Goal: Use online tool/utility: Utilize a website feature to perform a specific function

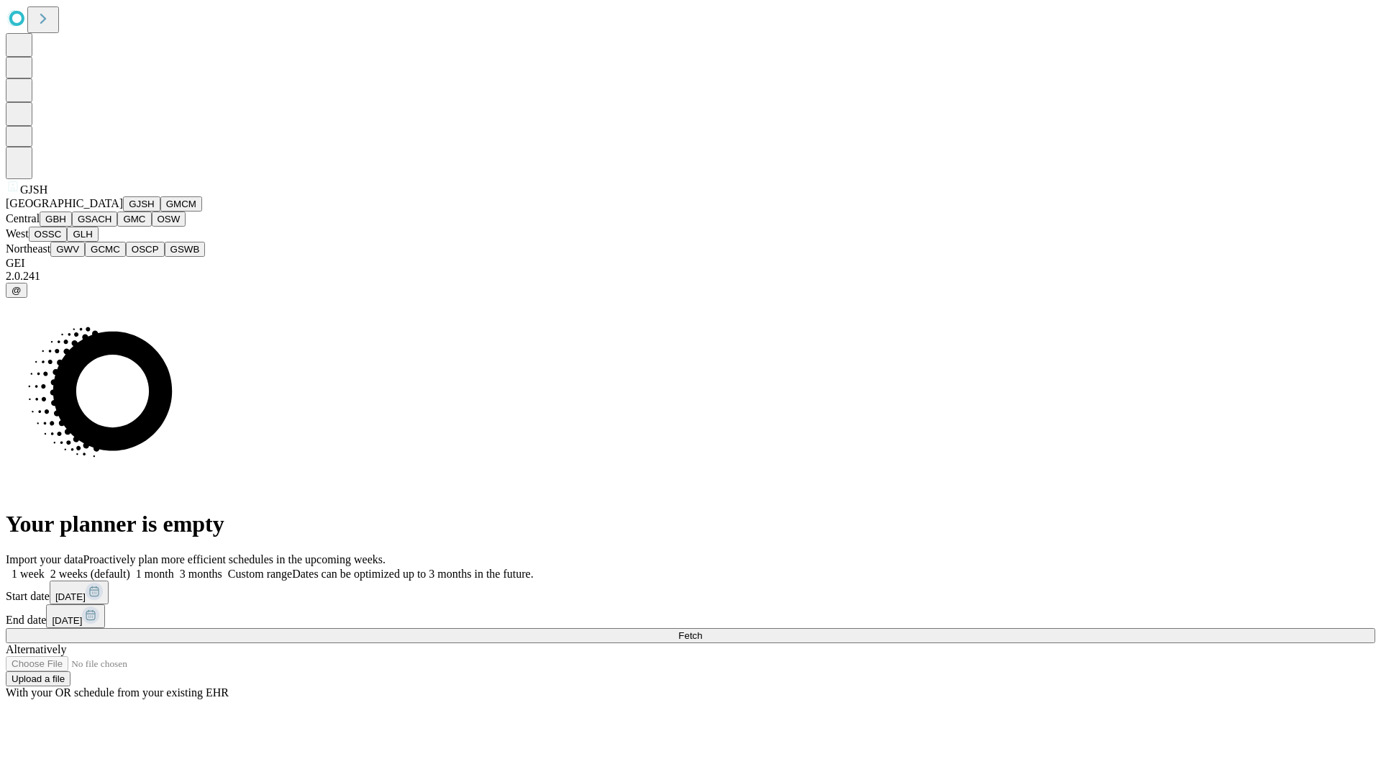
click at [123, 211] on button "GJSH" at bounding box center [141, 203] width 37 height 15
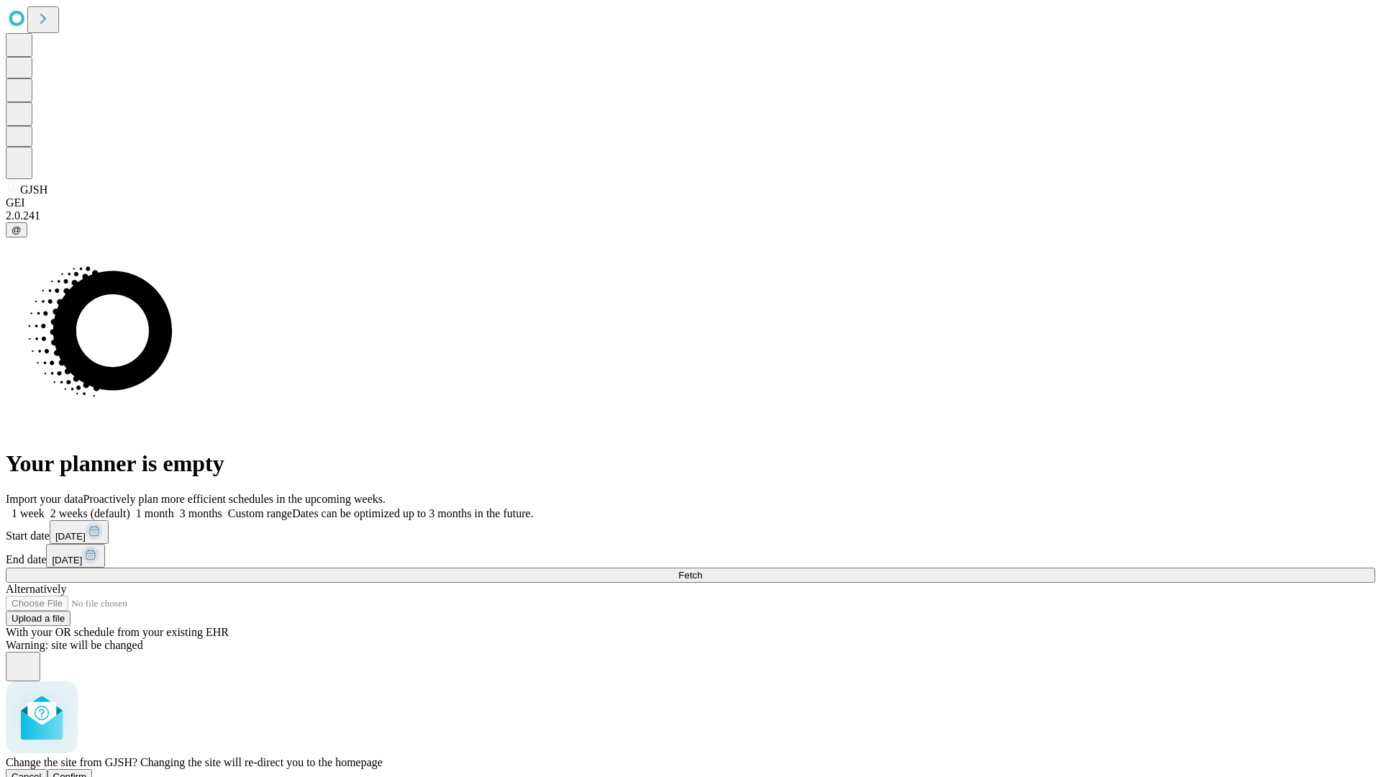
click at [87, 771] on span "Confirm" at bounding box center [70, 776] width 34 height 11
click at [130, 507] on label "2 weeks (default)" at bounding box center [88, 513] width 86 height 12
click at [702, 570] on span "Fetch" at bounding box center [690, 575] width 24 height 11
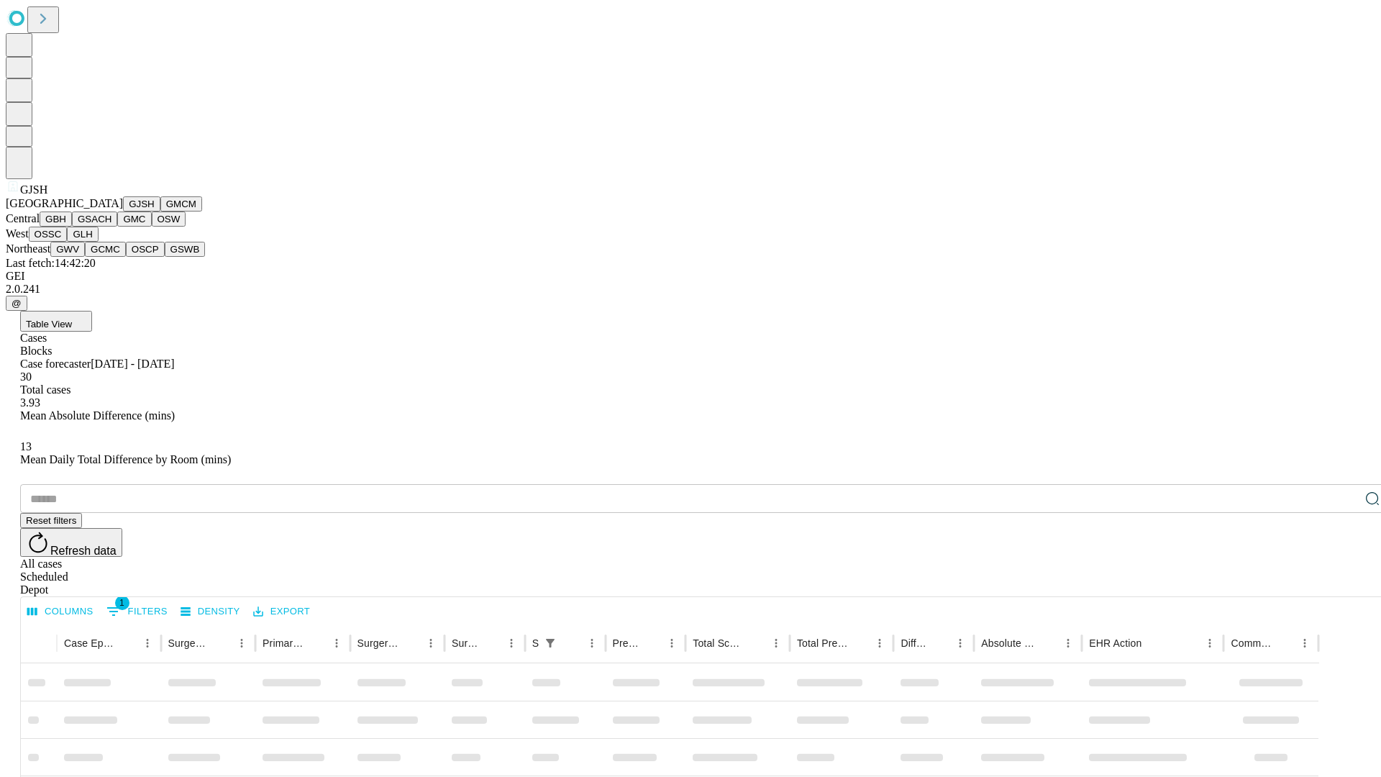
click at [160, 211] on button "GMCM" at bounding box center [181, 203] width 42 height 15
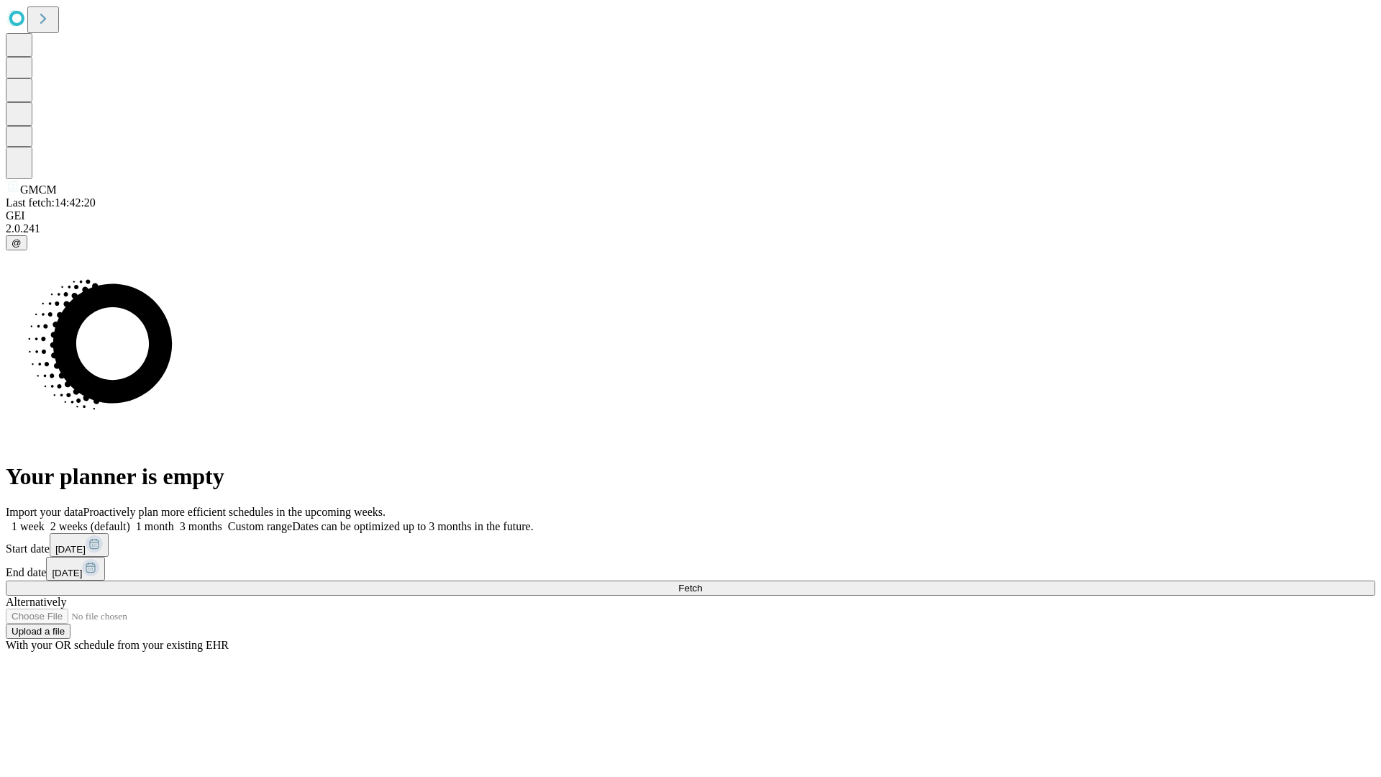
click at [702, 582] on span "Fetch" at bounding box center [690, 587] width 24 height 11
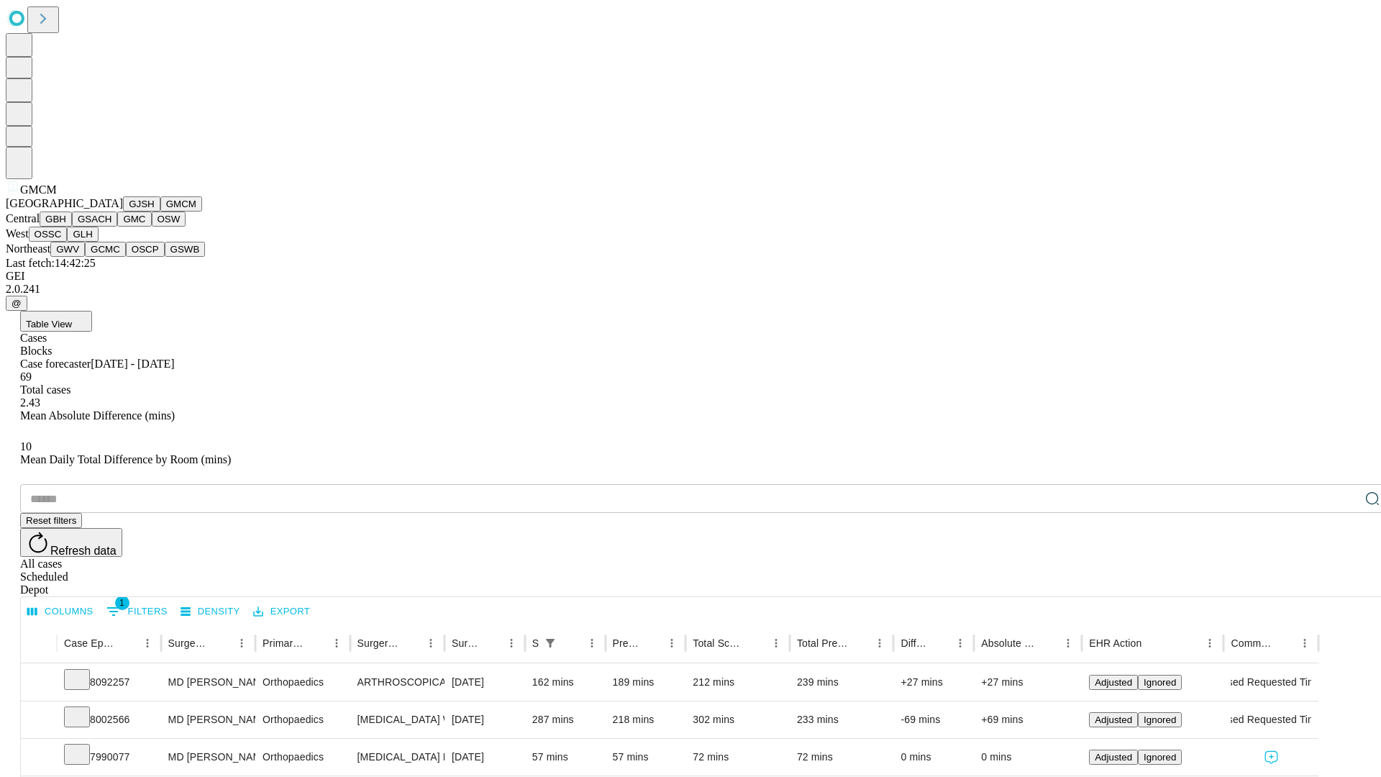
click at [72, 227] on button "GBH" at bounding box center [56, 218] width 32 height 15
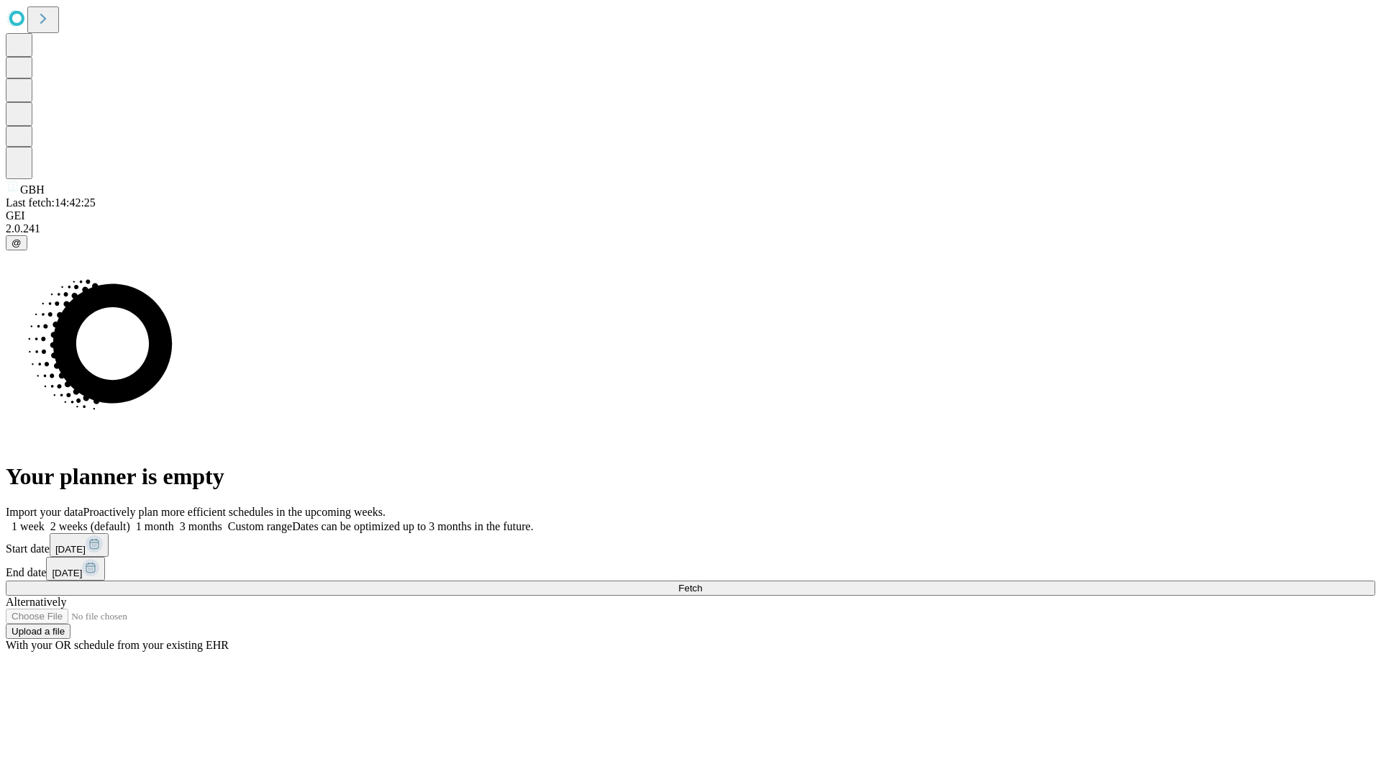
click at [130, 520] on label "2 weeks (default)" at bounding box center [88, 526] width 86 height 12
click at [702, 582] on span "Fetch" at bounding box center [690, 587] width 24 height 11
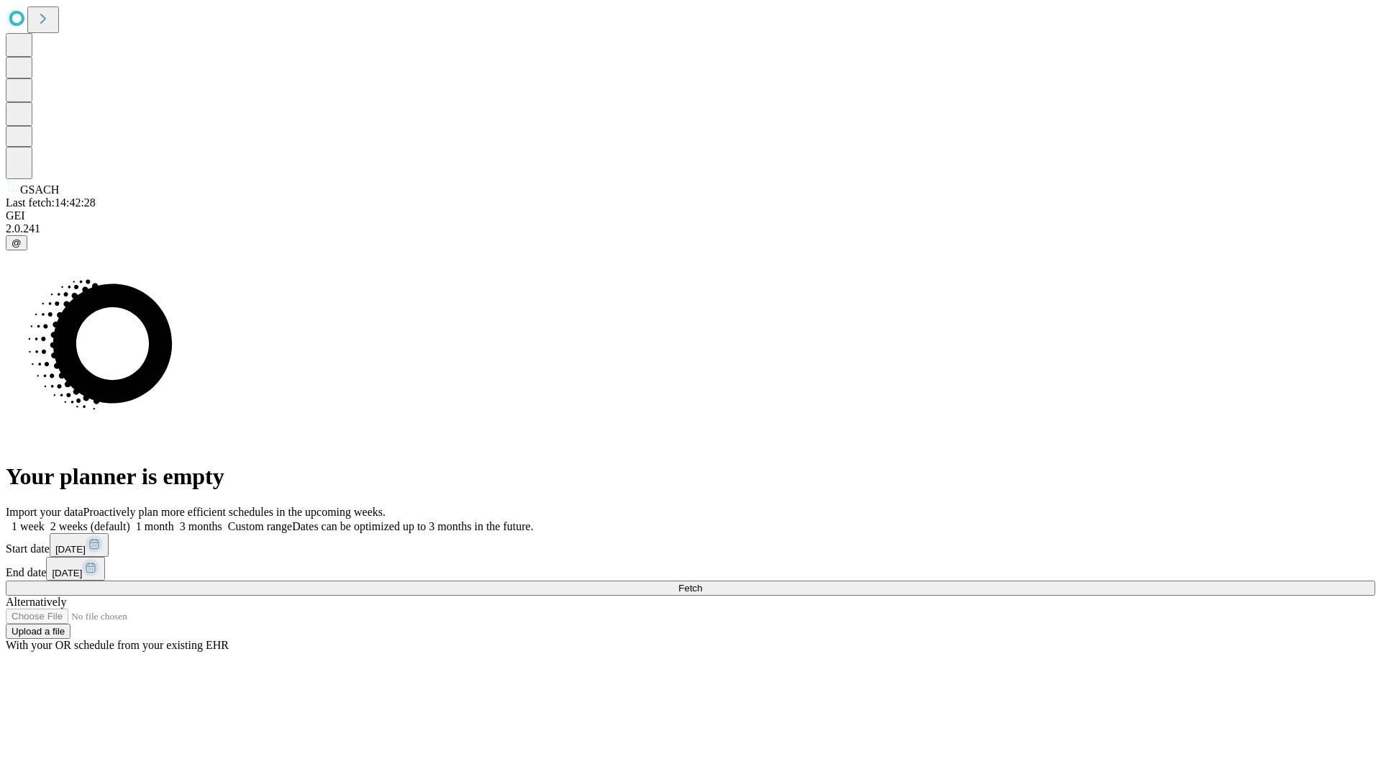
click at [130, 520] on label "2 weeks (default)" at bounding box center [88, 526] width 86 height 12
click at [702, 582] on span "Fetch" at bounding box center [690, 587] width 24 height 11
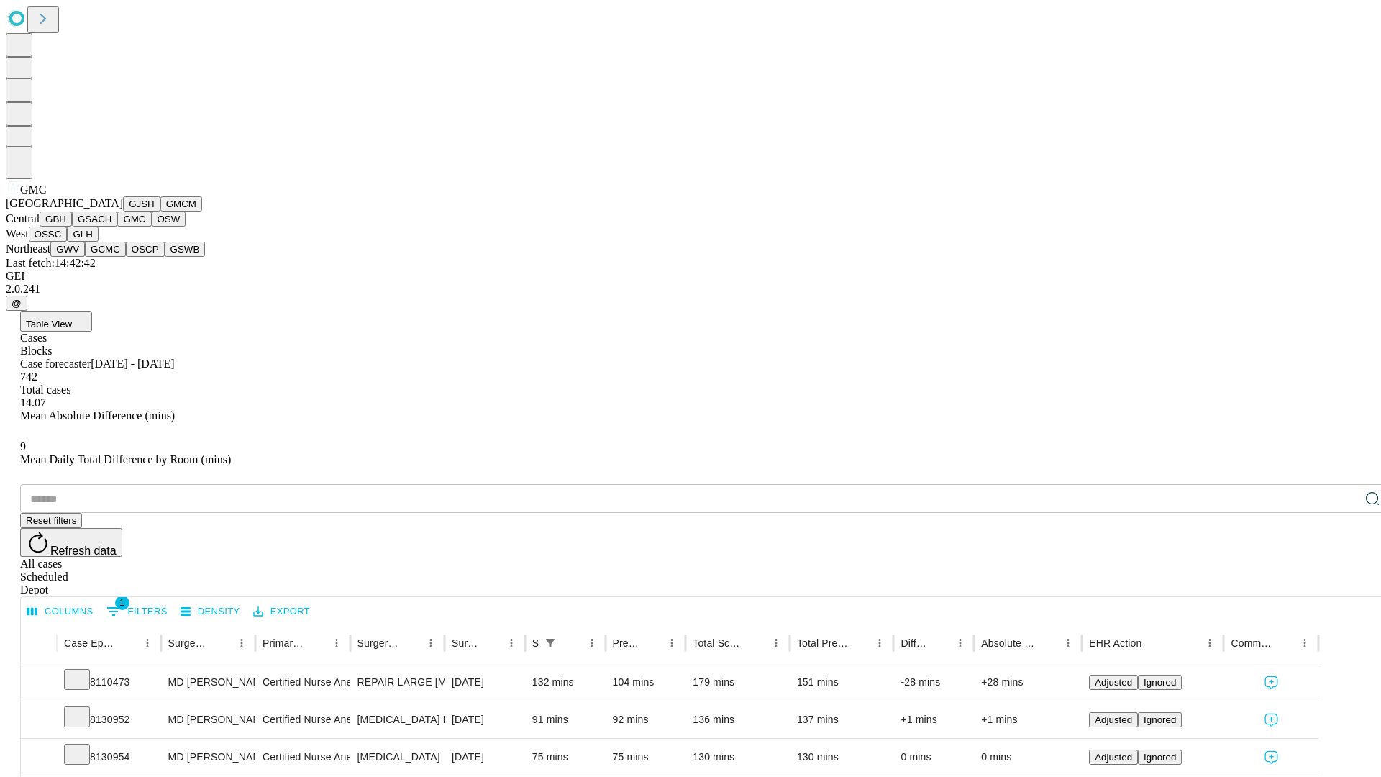
click at [152, 227] on button "OSW" at bounding box center [169, 218] width 35 height 15
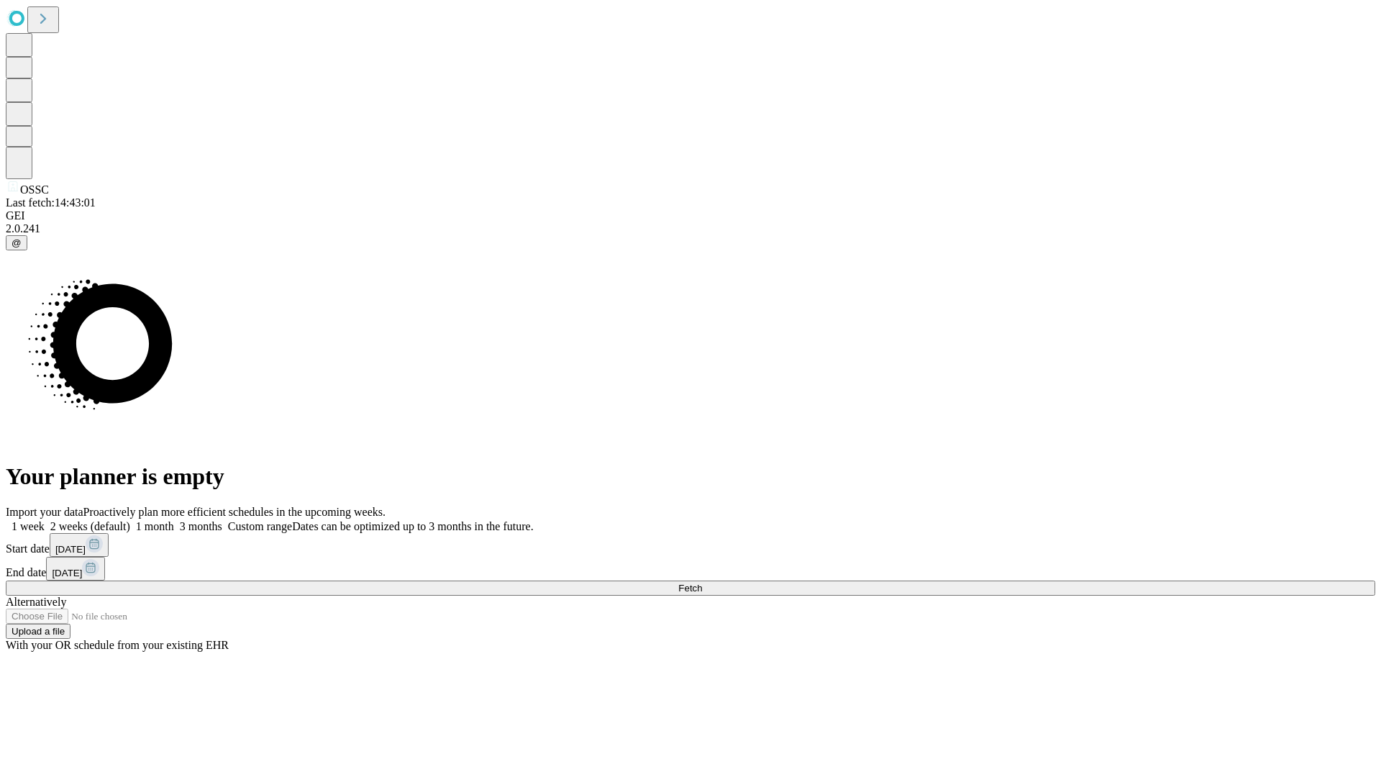
click at [130, 520] on label "2 weeks (default)" at bounding box center [88, 526] width 86 height 12
click at [702, 582] on span "Fetch" at bounding box center [690, 587] width 24 height 11
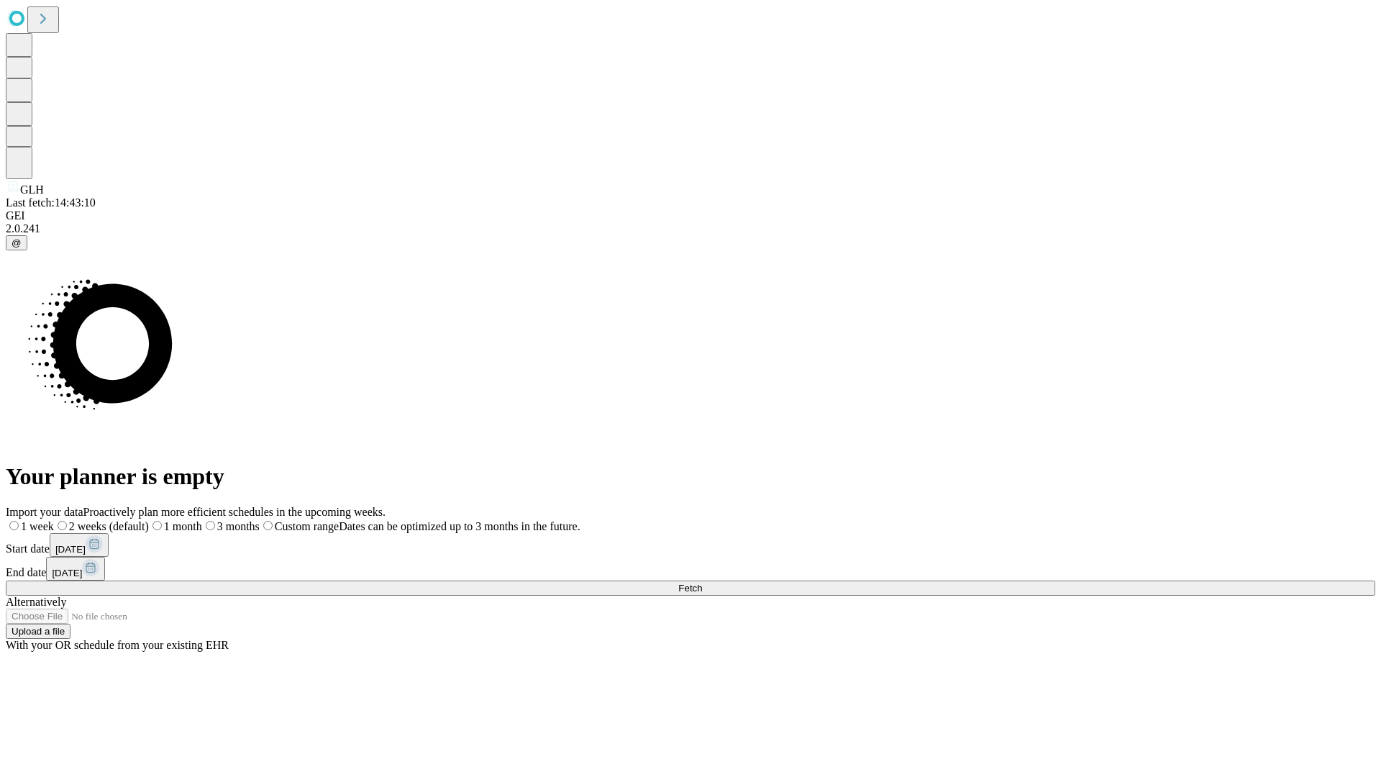
click at [149, 520] on label "2 weeks (default)" at bounding box center [101, 526] width 95 height 12
click at [702, 582] on span "Fetch" at bounding box center [690, 587] width 24 height 11
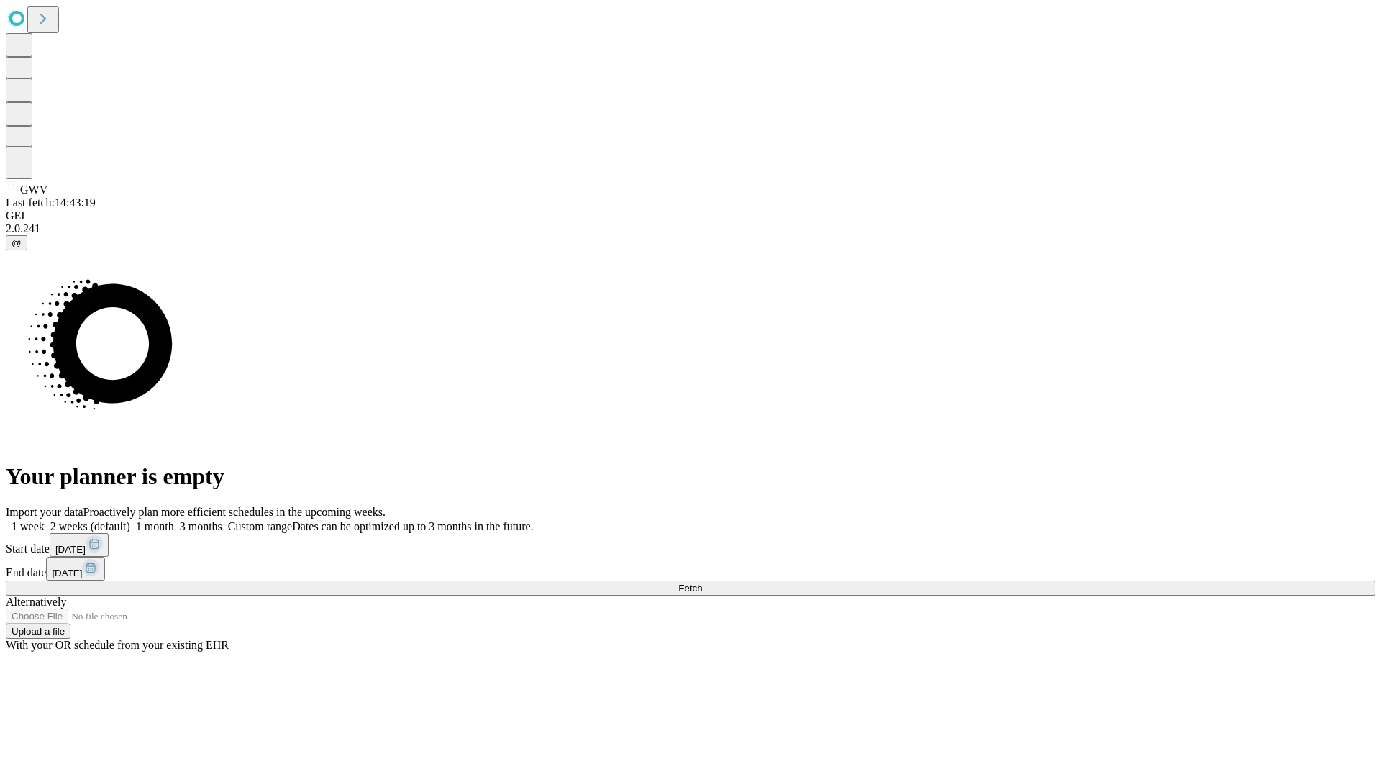
click at [130, 520] on label "2 weeks (default)" at bounding box center [88, 526] width 86 height 12
click at [702, 582] on span "Fetch" at bounding box center [690, 587] width 24 height 11
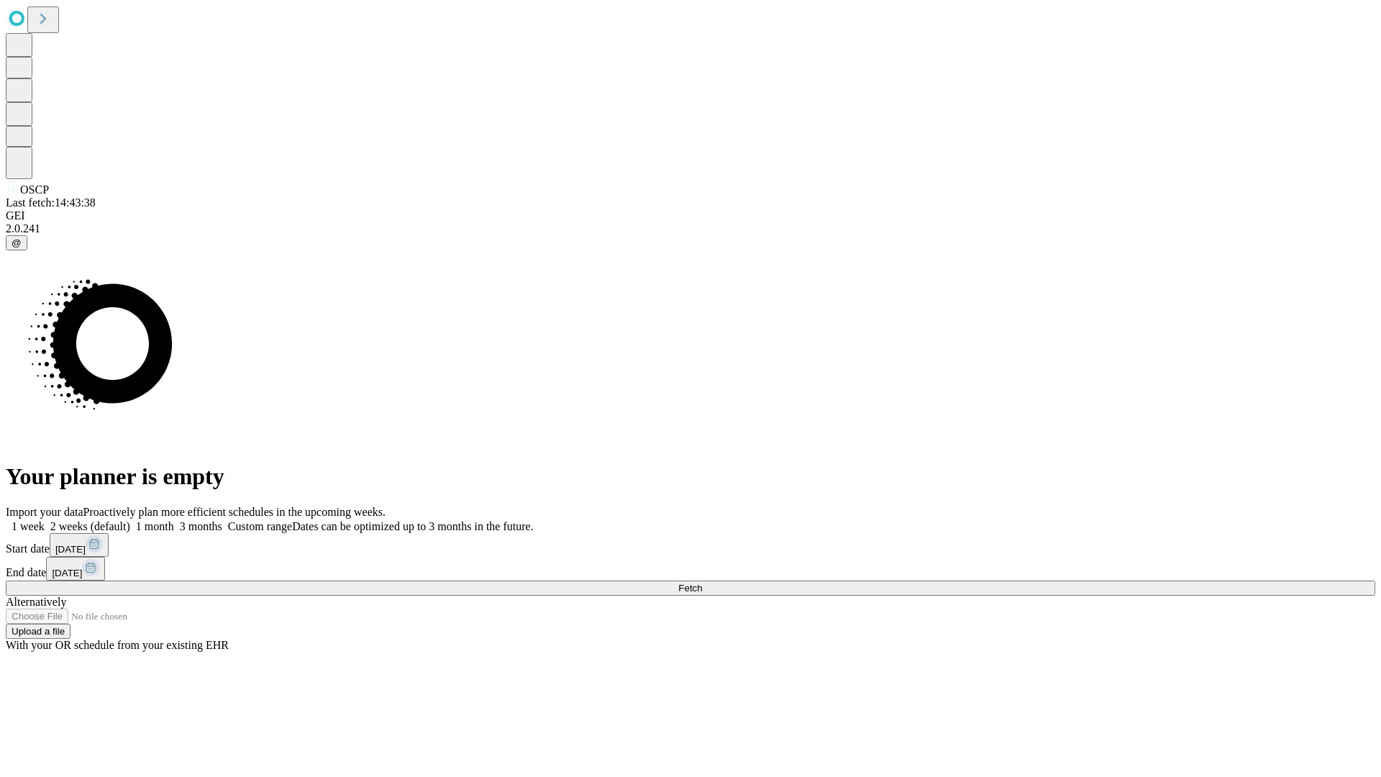
click at [130, 520] on label "2 weeks (default)" at bounding box center [88, 526] width 86 height 12
click at [702, 582] on span "Fetch" at bounding box center [690, 587] width 24 height 11
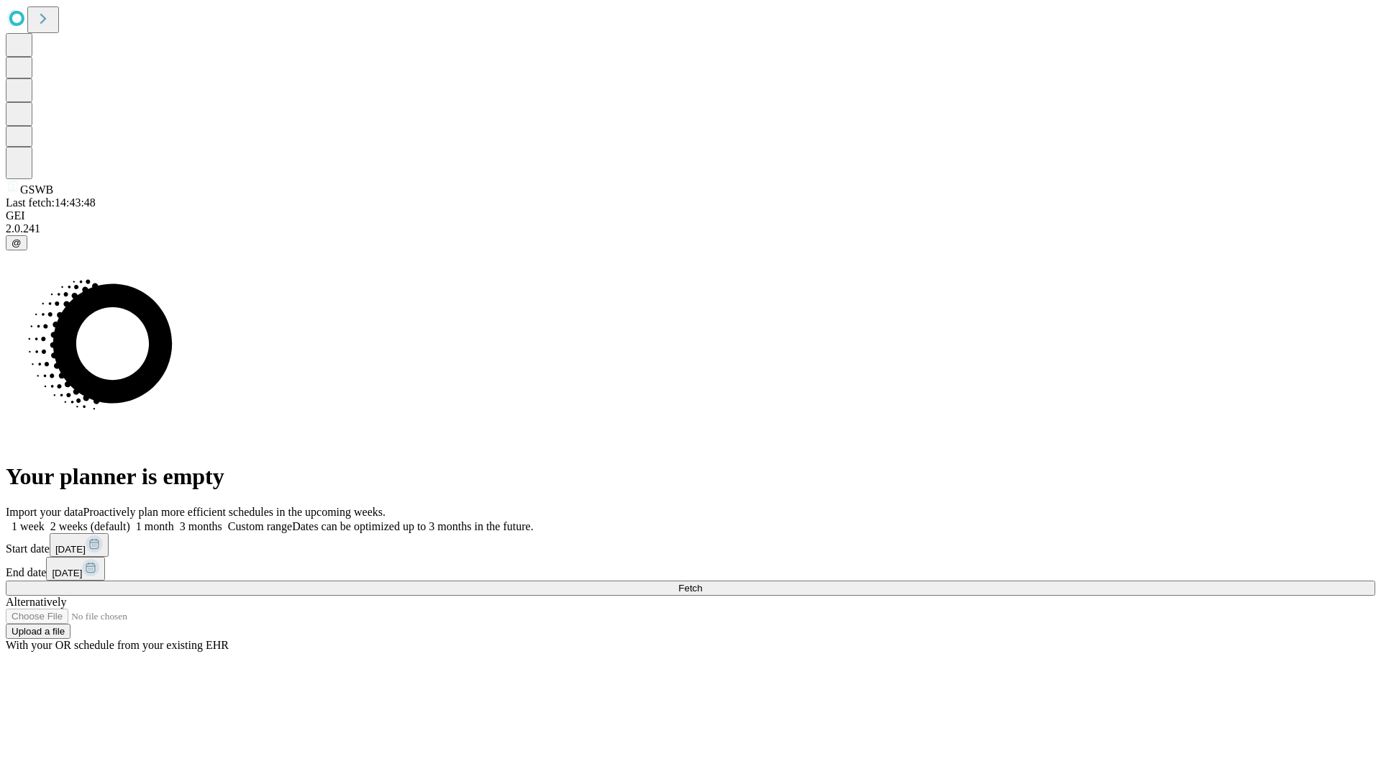
click at [130, 520] on label "2 weeks (default)" at bounding box center [88, 526] width 86 height 12
click at [702, 582] on span "Fetch" at bounding box center [690, 587] width 24 height 11
